Goal: Find contact information: Find contact information

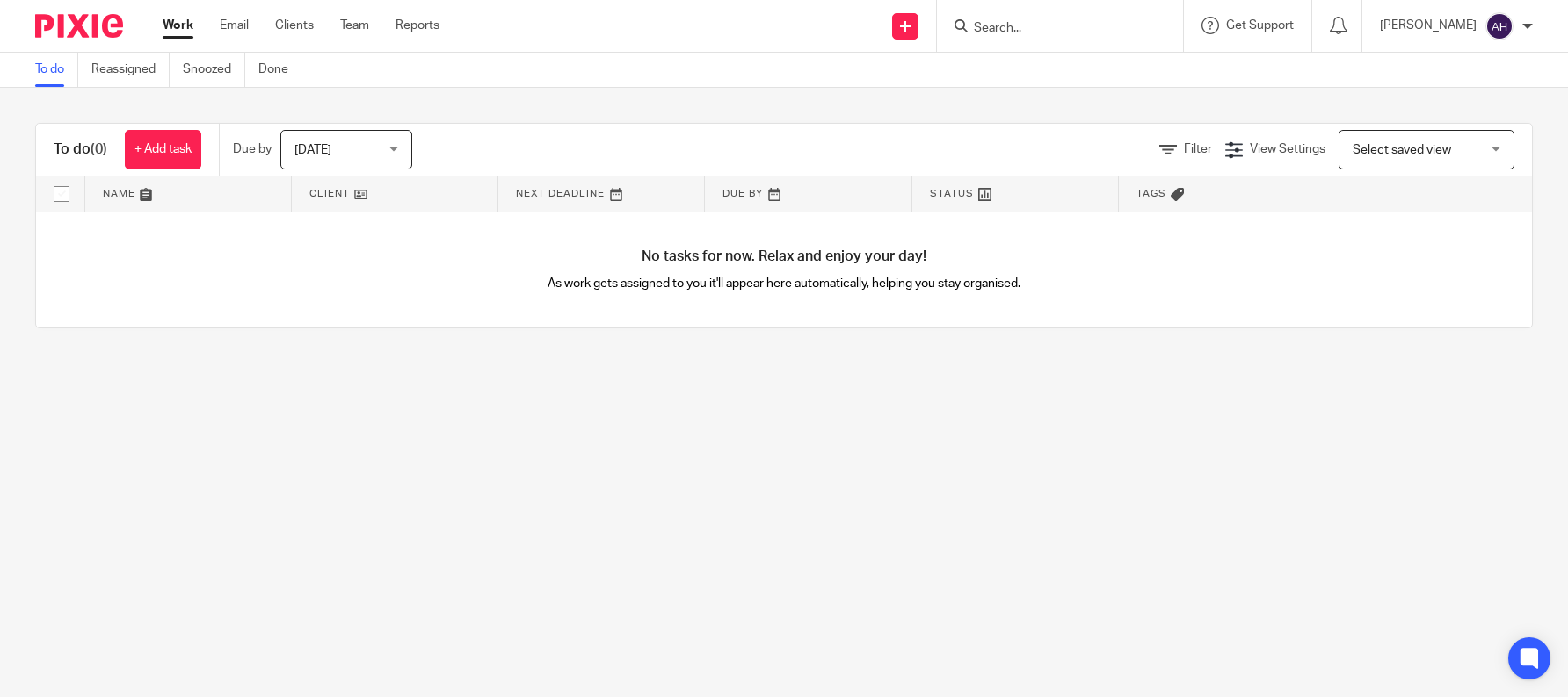
click at [1037, 19] on form at bounding box center [1065, 25] width 188 height 22
click at [1016, 22] on input "Search" at bounding box center [1051, 28] width 158 height 16
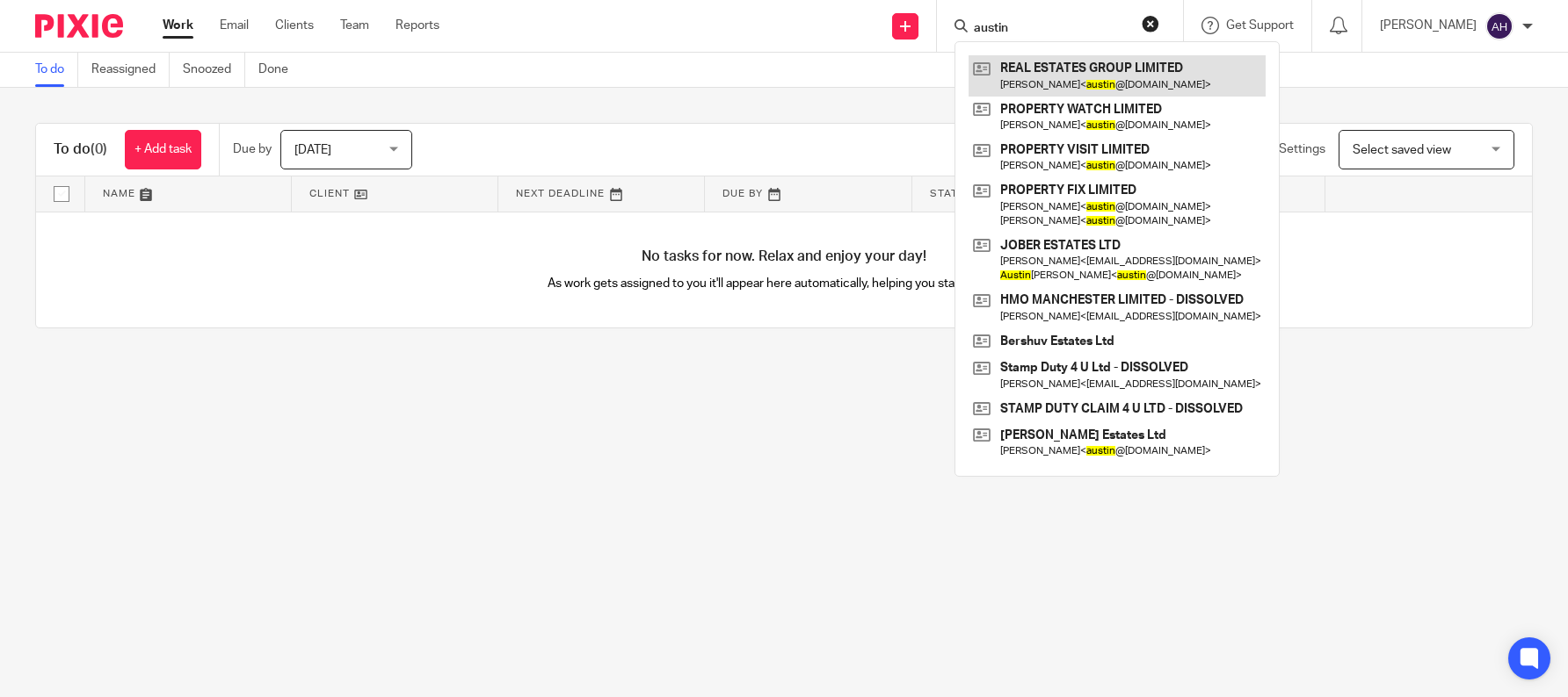
type input "austin"
click at [1070, 73] on link at bounding box center [1117, 75] width 297 height 41
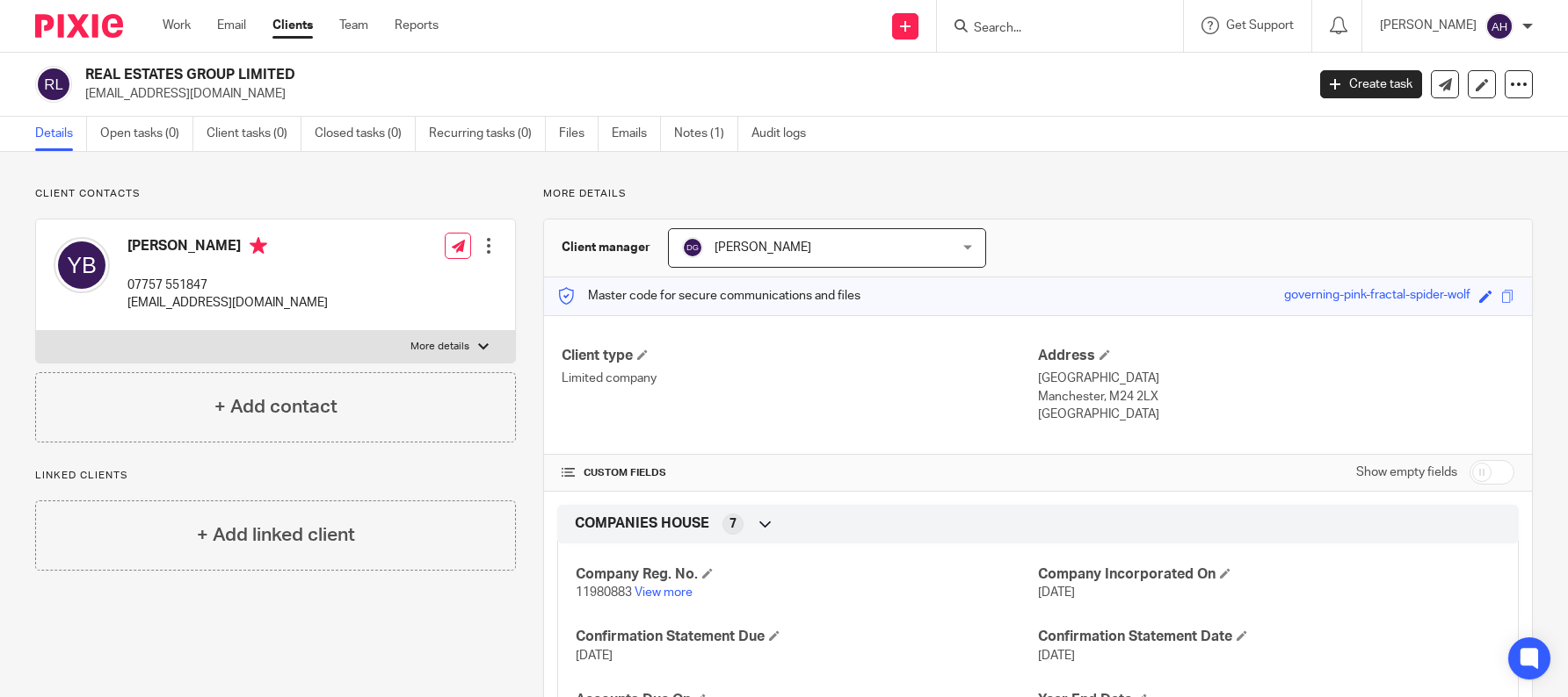
drag, startPoint x: 308, startPoint y: 299, endPoint x: 123, endPoint y: 300, distance: 185.0
click at [123, 300] on div "[PERSON_NAME] 07757 551847 [EMAIL_ADDRESS][DOMAIN_NAME] Edit contact Create cli…" at bounding box center [275, 275] width 479 height 111
copy p "[EMAIL_ADDRESS][DOMAIN_NAME]"
